Goal: Go to known website: Go to known website

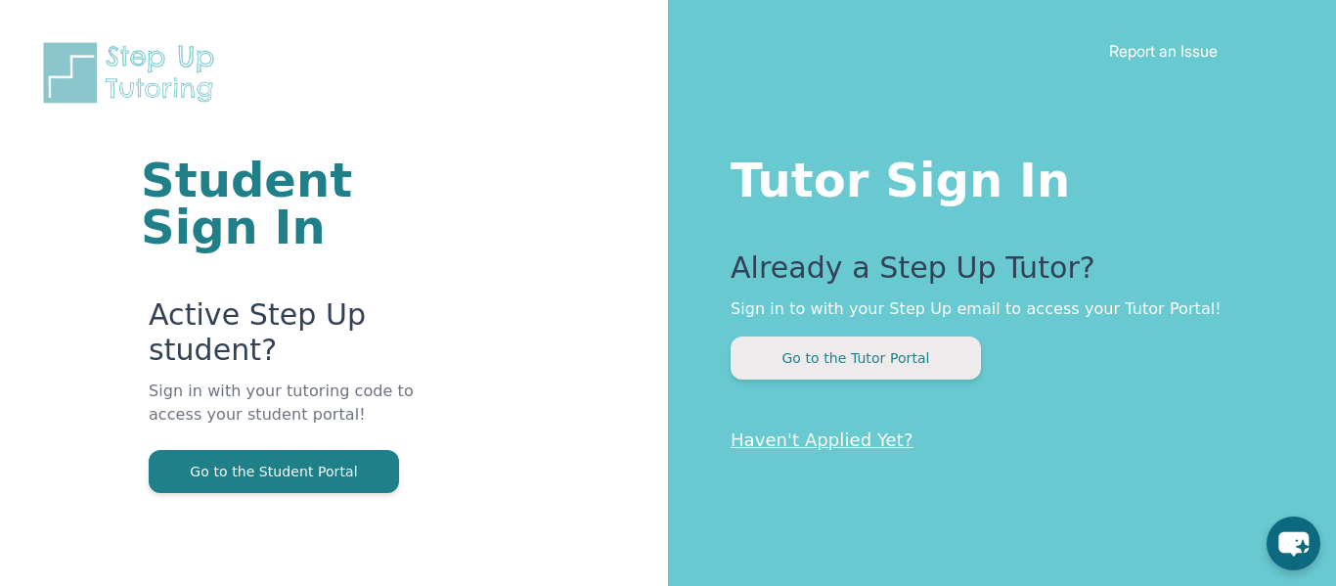
click at [835, 366] on button "Go to the Tutor Portal" at bounding box center [856, 358] width 250 height 43
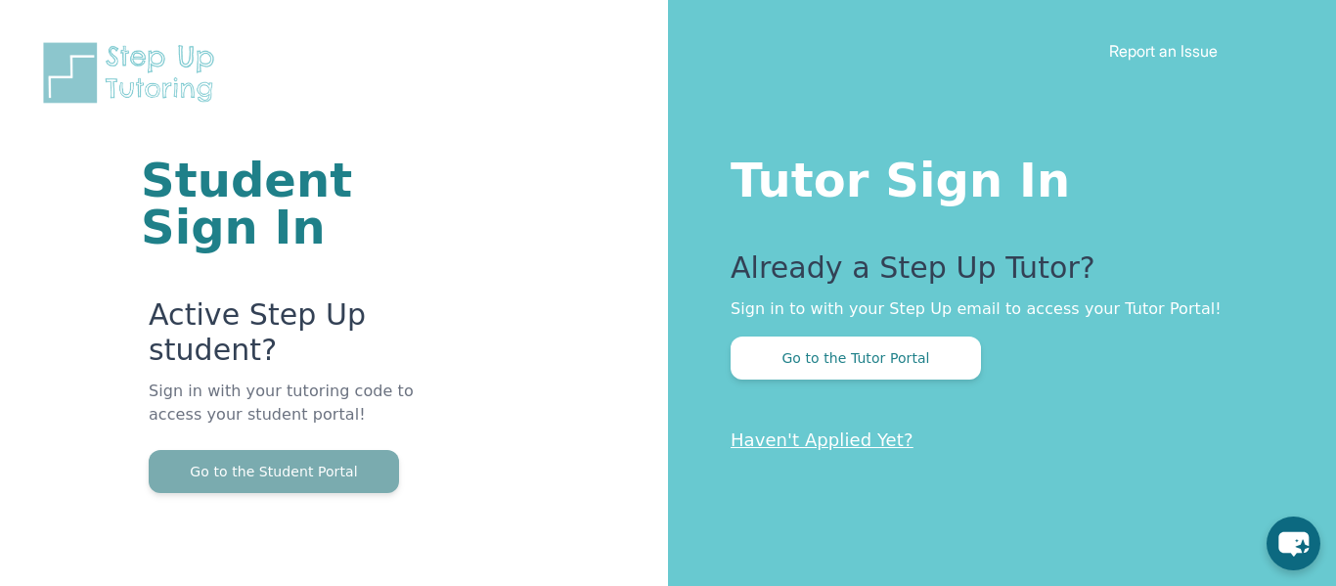
click at [321, 476] on button "Go to the Student Portal" at bounding box center [274, 471] width 250 height 43
